Goal: Task Accomplishment & Management: Manage account settings

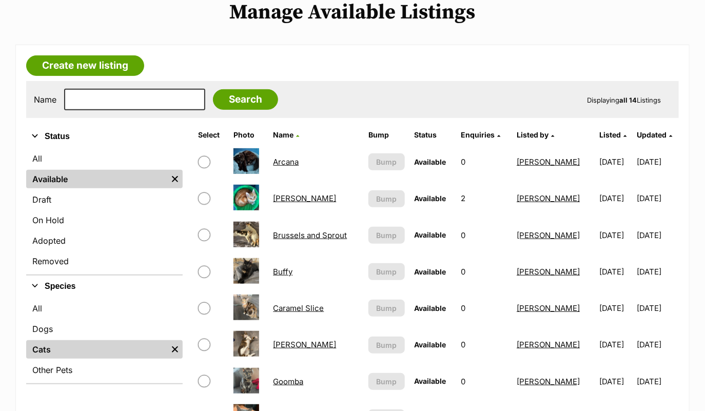
click at [329, 232] on link "Brussels and Sprout" at bounding box center [310, 235] width 74 height 10
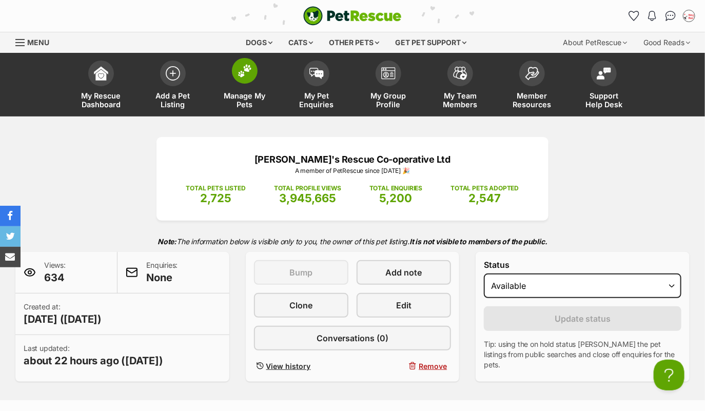
click at [241, 77] on span at bounding box center [245, 71] width 26 height 26
